Goal: Find specific page/section: Find specific page/section

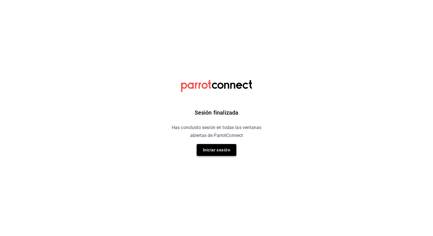
click at [206, 152] on button "Iniciar sesión" at bounding box center [217, 150] width 40 height 12
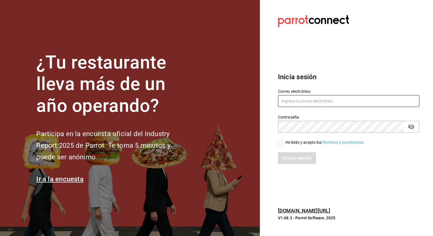
type input "cynthia.villarreal@grupocosteno.com"
click at [281, 142] on input "He leído y acepto los Términos y condiciones." at bounding box center [280, 142] width 5 height 5
checkbox input "true"
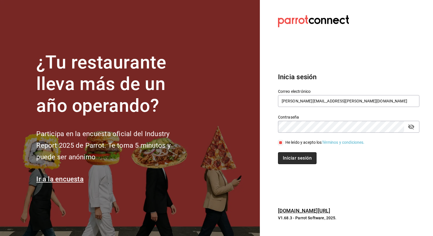
click at [285, 152] on button "Iniciar sesión" at bounding box center [297, 158] width 39 height 12
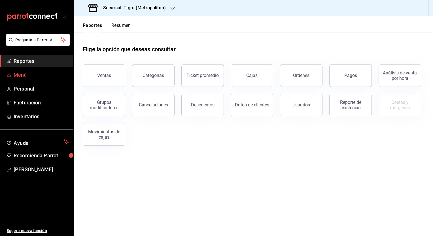
click at [20, 78] on span "Menú" at bounding box center [41, 75] width 55 height 8
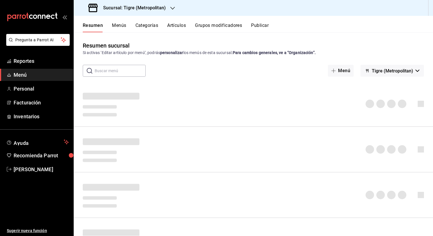
click at [173, 23] on button "Artículos" at bounding box center [176, 28] width 19 height 10
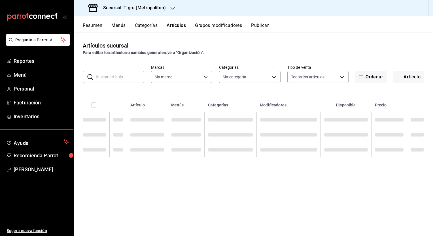
click at [120, 77] on input "text" at bounding box center [120, 76] width 48 height 11
type input "d2a20516-989b-40fe-838d-c8b0b31ef0ff"
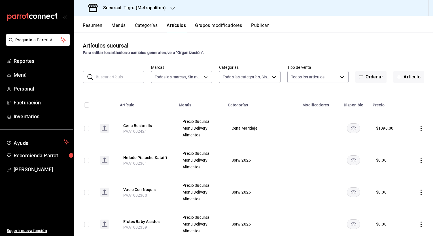
type input "s"
type input "95de3a49-3e71-4222-9a00-2b077991daeb,0ce31c32-a5a6-498b-be74-31ce48fb35ae,30be1…"
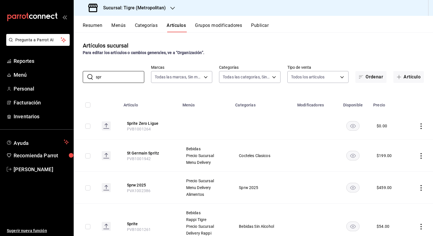
type input "spr"
click at [173, 7] on icon "button" at bounding box center [172, 8] width 5 height 3
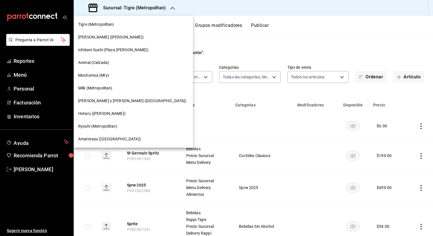
click at [93, 125] on span "Ryoshi (Metropolitan)" at bounding box center [97, 127] width 39 height 6
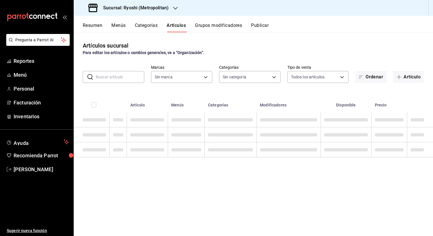
type input "feb80afa-84ca-40b4-b595-bfbaac699c32,812aad81-9313-4289-adaa-71f0113c50cb,f2911…"
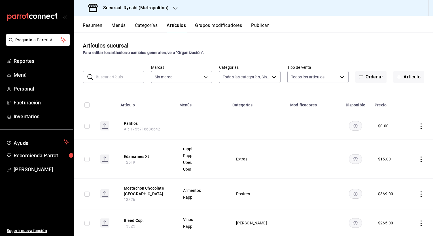
type input "afd8f7e0-6441-4225-b079-3ecb6f1759bb,a0f13850-a6cf-4674-87cd-ec670d2b59b9"
click at [110, 79] on input "text" at bounding box center [120, 76] width 48 height 11
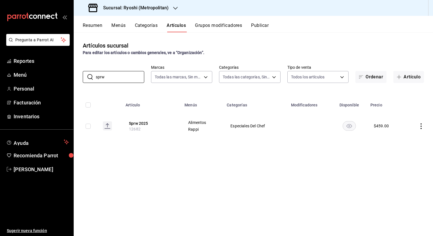
type input "sprw"
click at [165, 6] on h3 "Sucursal: Ryoshi (Metropolitan)" at bounding box center [134, 8] width 70 height 7
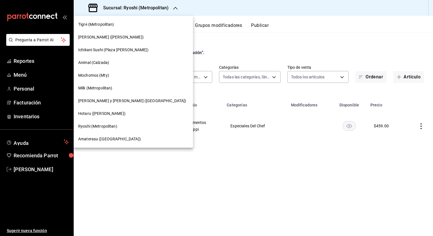
click at [94, 77] on span "Mochomos (Mty)" at bounding box center [93, 76] width 31 height 6
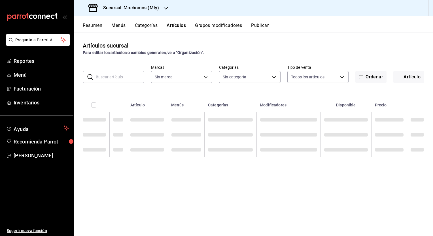
type input "b352ad34-a903-4246-b8b1-197398375429"
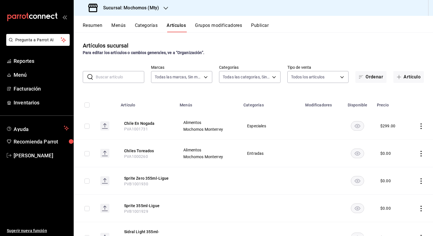
type input "ca062f0f-28a6-4a2e-835a-bf626b46f614,ff02f0f8-cf27-4ea8-b513-1d5c0356e4fc,aaf97…"
click at [118, 75] on input "text" at bounding box center [120, 76] width 48 height 11
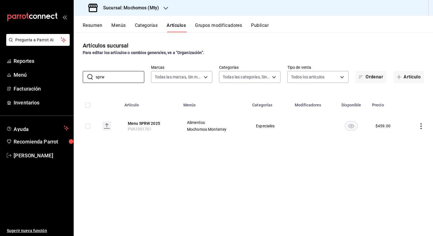
type input "sprw"
click at [294, 195] on div "Artículos sucursal Para editar los artículos o cambios generales, ve a “Organiz…" at bounding box center [253, 134] width 359 height 204
